Goal: Task Accomplishment & Management: Manage account settings

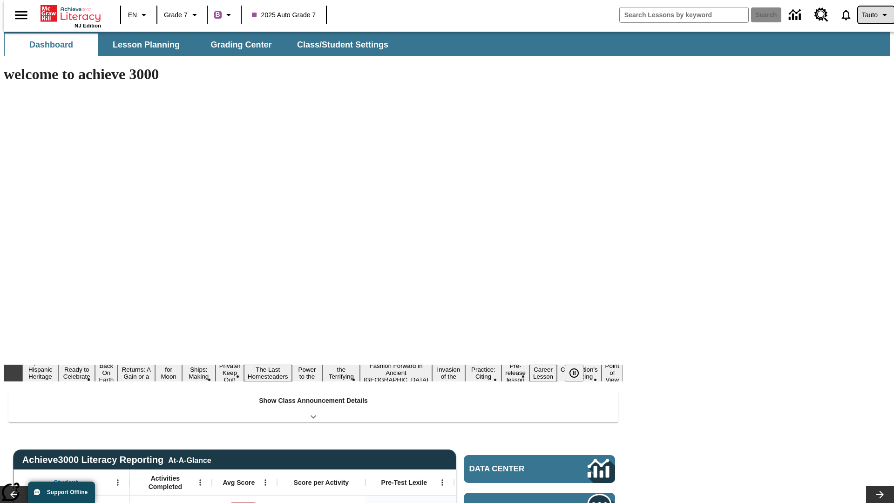
click at [872, 15] on span "Tauto" at bounding box center [870, 15] width 16 height 10
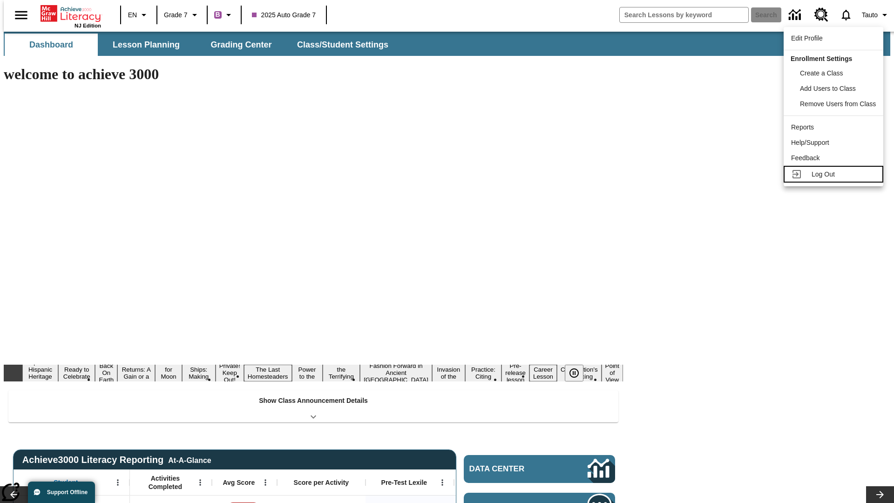
click at [835, 174] on span "Log Out" at bounding box center [823, 173] width 23 height 7
